Goal: Task Accomplishment & Management: Use online tool/utility

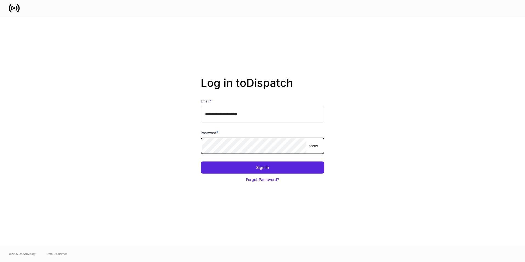
click at [201, 161] on button "Sign In" at bounding box center [263, 167] width 124 height 12
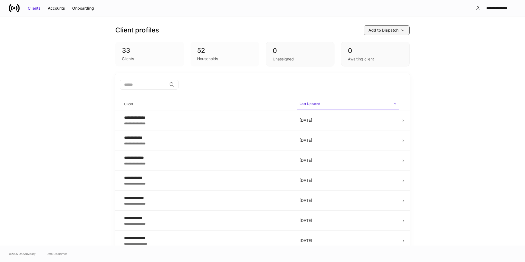
click at [391, 32] on div "Add to Dispatch" at bounding box center [383, 29] width 30 height 5
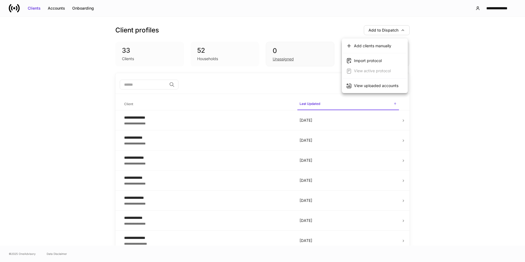
click at [380, 86] on div "View uploaded accounts" at bounding box center [376, 85] width 44 height 5
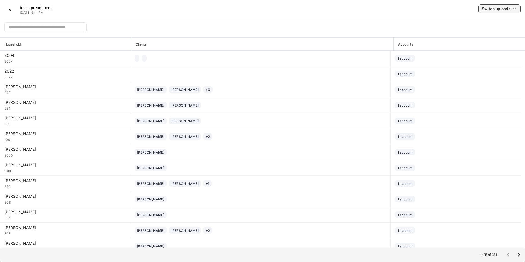
click at [487, 7] on div "Switch uploads" at bounding box center [496, 8] width 29 height 5
click at [364, 9] on div at bounding box center [262, 131] width 525 height 262
click at [488, 9] on div "Switch uploads" at bounding box center [496, 8] width 29 height 5
click at [487, 32] on li "[DATE] 17:52:03" at bounding box center [488, 34] width 66 height 10
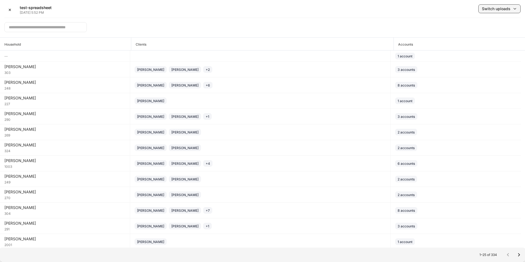
click at [490, 6] on div "Switch uploads" at bounding box center [496, 8] width 29 height 5
click at [490, 21] on li "[DATE]" at bounding box center [488, 24] width 66 height 10
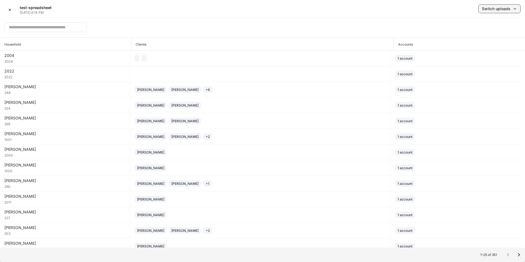
click at [492, 11] on button "Switch uploads" at bounding box center [499, 8] width 42 height 9
click at [520, 255] on div at bounding box center [262, 131] width 525 height 262
click at [518, 255] on icon "Go to next page" at bounding box center [518, 254] width 7 height 7
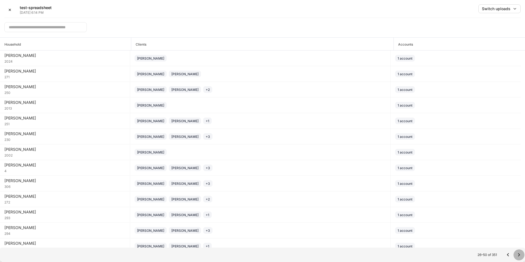
click at [518, 254] on icon "Go to next page" at bounding box center [518, 254] width 7 height 7
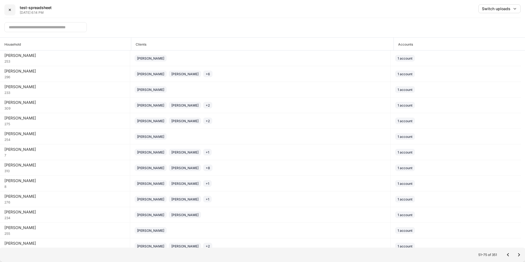
click at [12, 8] on button "✕" at bounding box center [9, 9] width 11 height 11
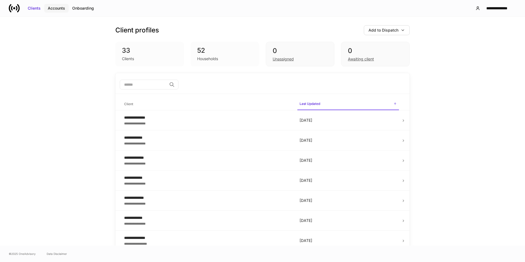
click at [55, 7] on div "Accounts" at bounding box center [56, 7] width 17 height 5
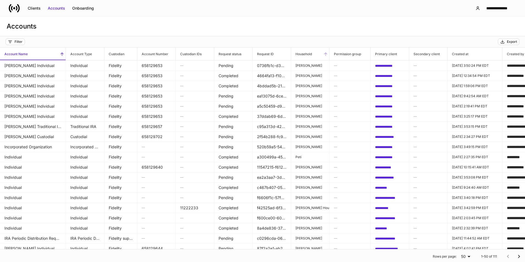
click at [324, 53] on icon at bounding box center [325, 54] width 5 height 5
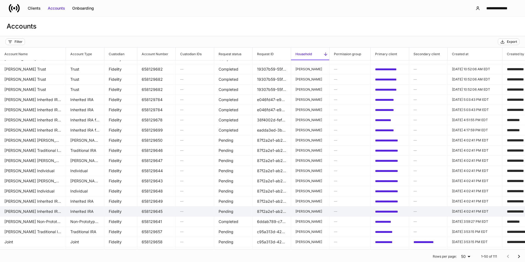
scroll to position [214, 0]
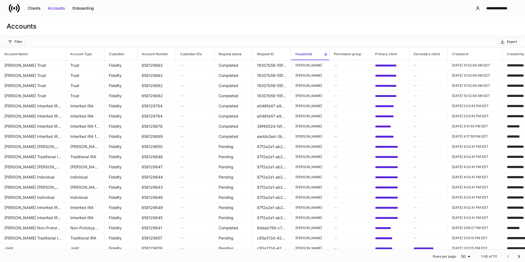
click at [15, 37] on div "Filter Export" at bounding box center [262, 41] width 525 height 11
click at [15, 41] on div "Filter" at bounding box center [19, 42] width 8 height 4
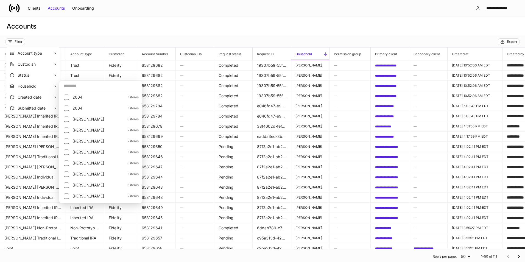
click at [169, 38] on div at bounding box center [262, 131] width 525 height 262
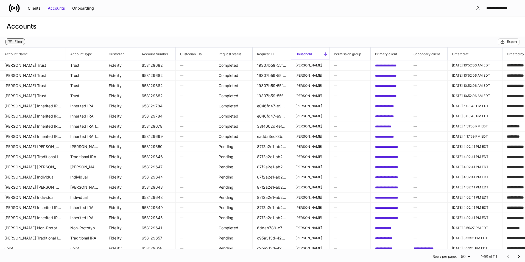
click at [24, 39] on button "Filter" at bounding box center [14, 41] width 19 height 7
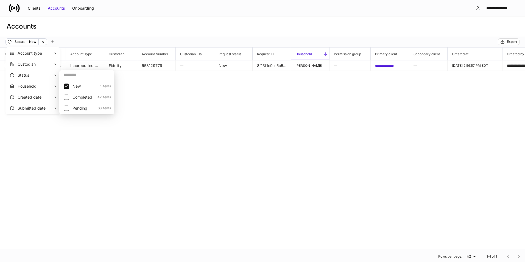
click at [332, 151] on div at bounding box center [262, 131] width 525 height 262
